Goal: Task Accomplishment & Management: Manage account settings

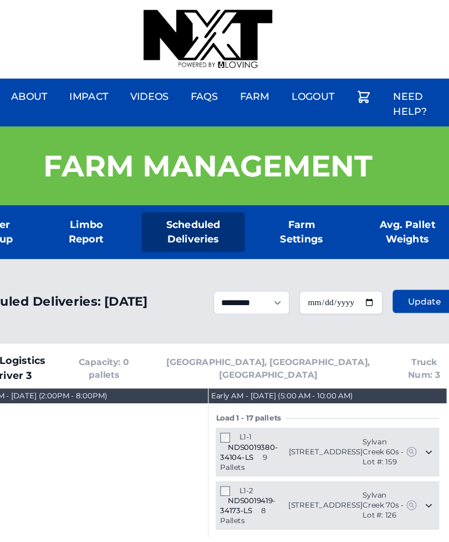
scroll to position [0, 37]
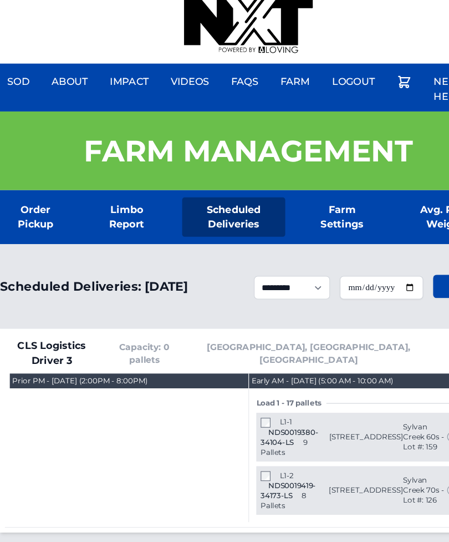
click at [69, 4] on div "Sod About Impact Videos FAQs Need Help? Farm My Account Logout" at bounding box center [224, 35] width 449 height 71
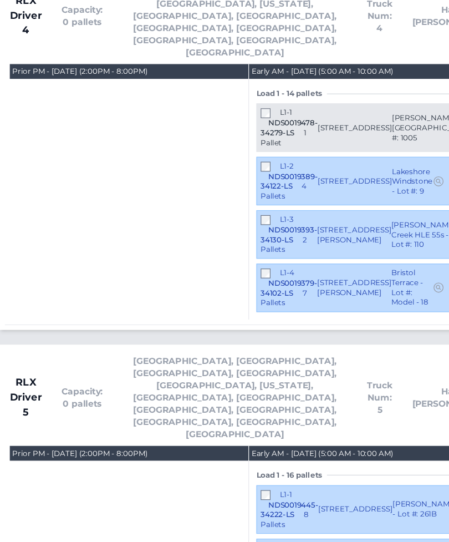
scroll to position [3340, 0]
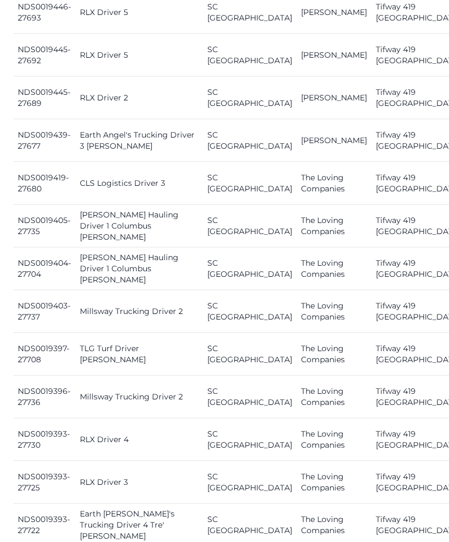
scroll to position [1034, 0]
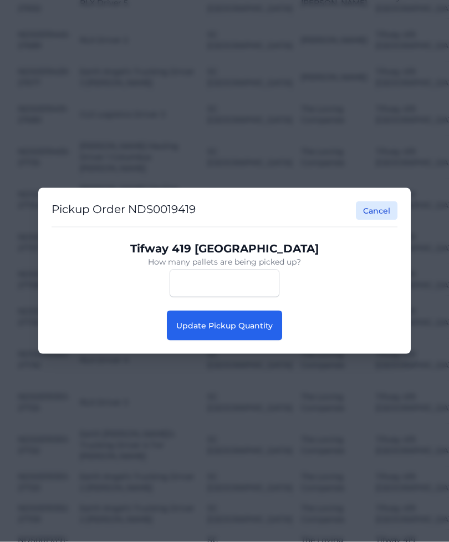
scroll to position [1034, 0]
click at [247, 331] on span "Update Pickup Quantity" at bounding box center [224, 326] width 96 height 10
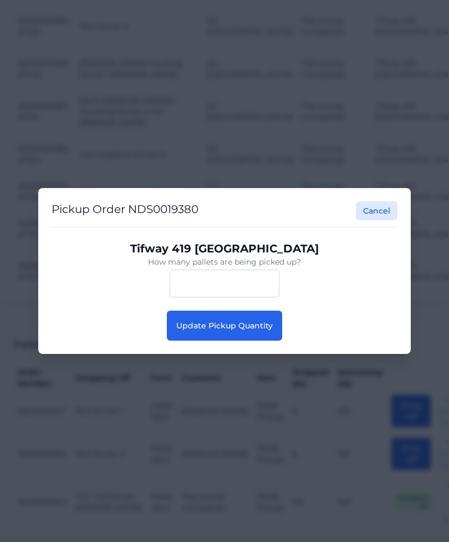
click at [264, 333] on button "Update Pickup Quantity" at bounding box center [224, 326] width 115 height 30
